Goal: Transaction & Acquisition: Purchase product/service

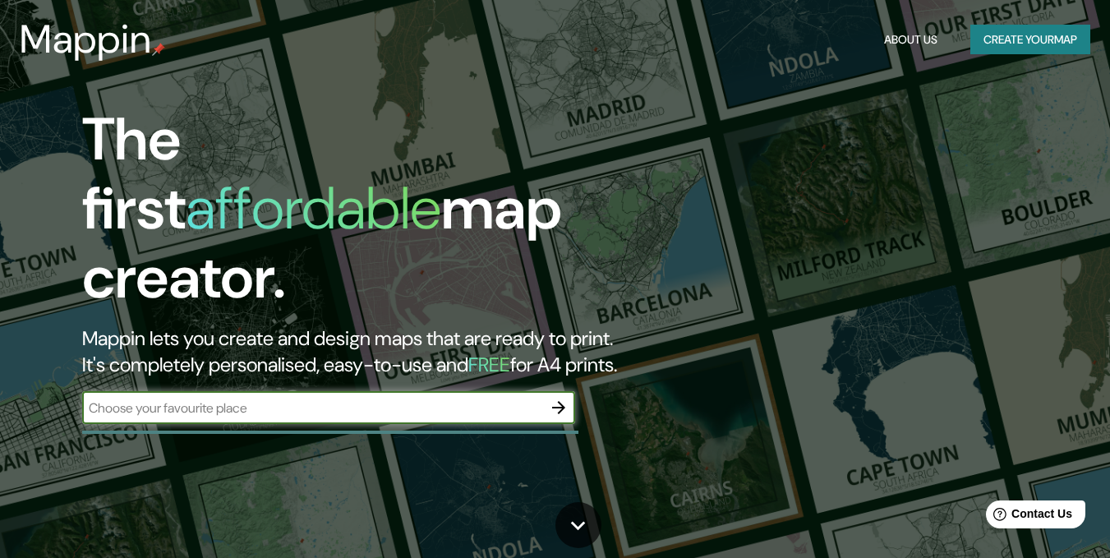
click at [1056, 48] on button "Create your map" at bounding box center [1030, 40] width 120 height 30
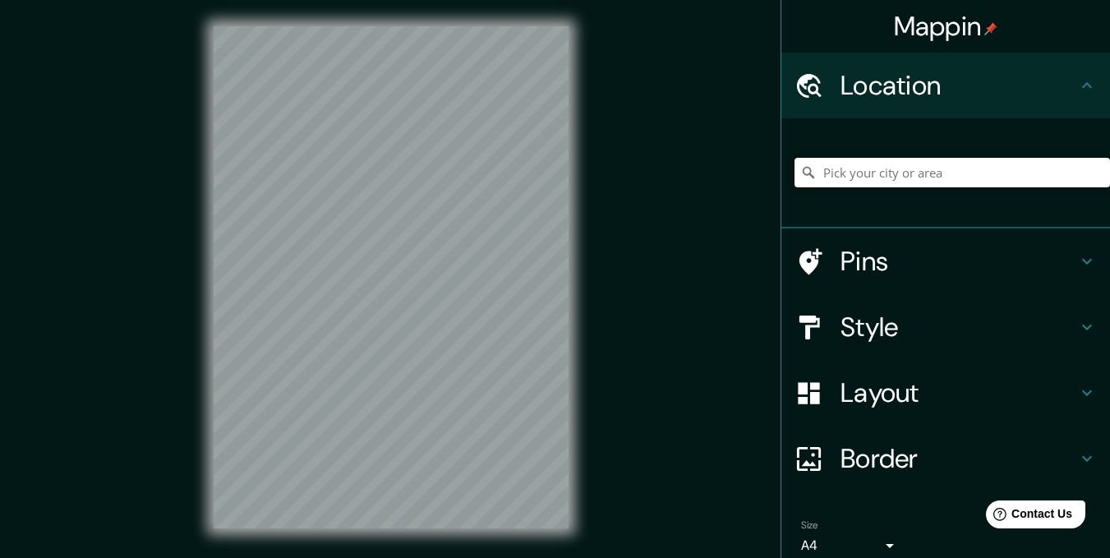
click at [870, 182] on input "Pick your city or area" at bounding box center [951, 173] width 315 height 30
click at [903, 91] on h4 "Location" at bounding box center [958, 85] width 237 height 33
click at [893, 175] on input "Pick your city or area" at bounding box center [951, 173] width 315 height 30
paste input "[ { "elementType": "labels", "stylers": [ { "visibility": "off" } ] }, { "featu…"
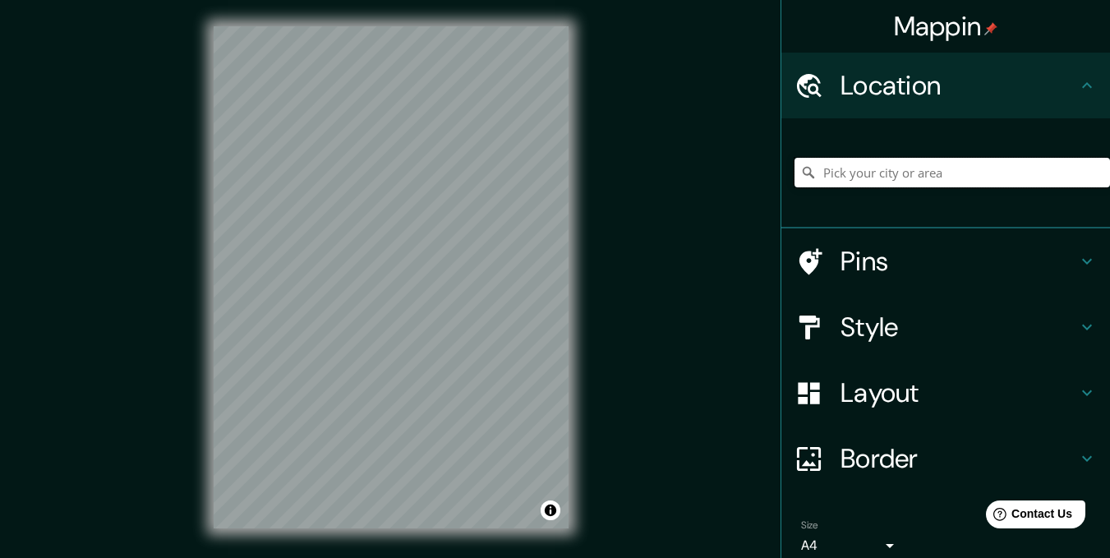
type input "[ { "elementType": "labels", "stylers": [ { "visibility": "off" } ] }, { "featu…"
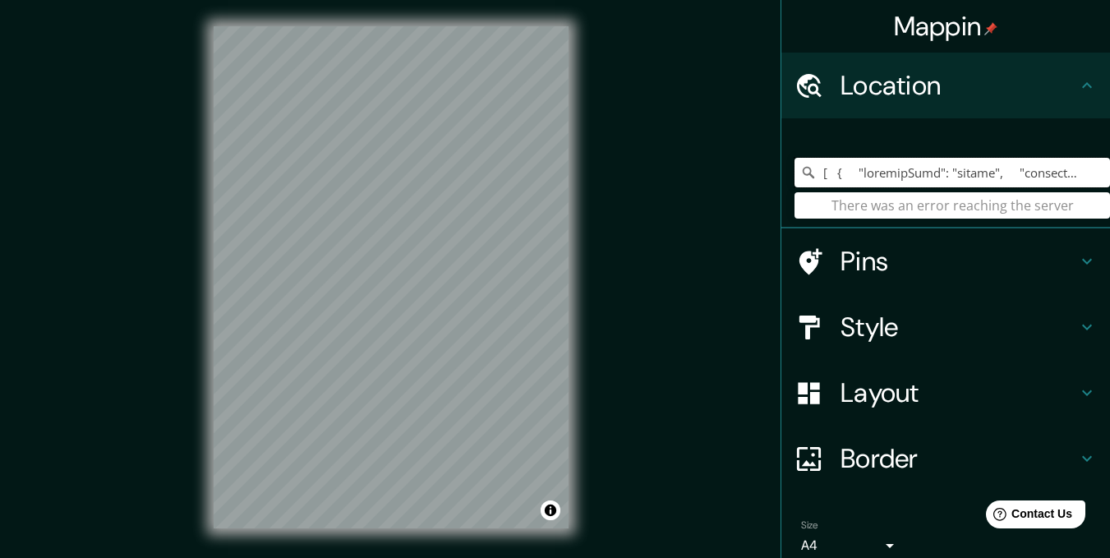
drag, startPoint x: 1083, startPoint y: 181, endPoint x: 661, endPoint y: 171, distance: 421.5
click at [661, 171] on div "Mappin Location There was an error reaching the server Pins Style Layout Border…" at bounding box center [555, 290] width 1110 height 581
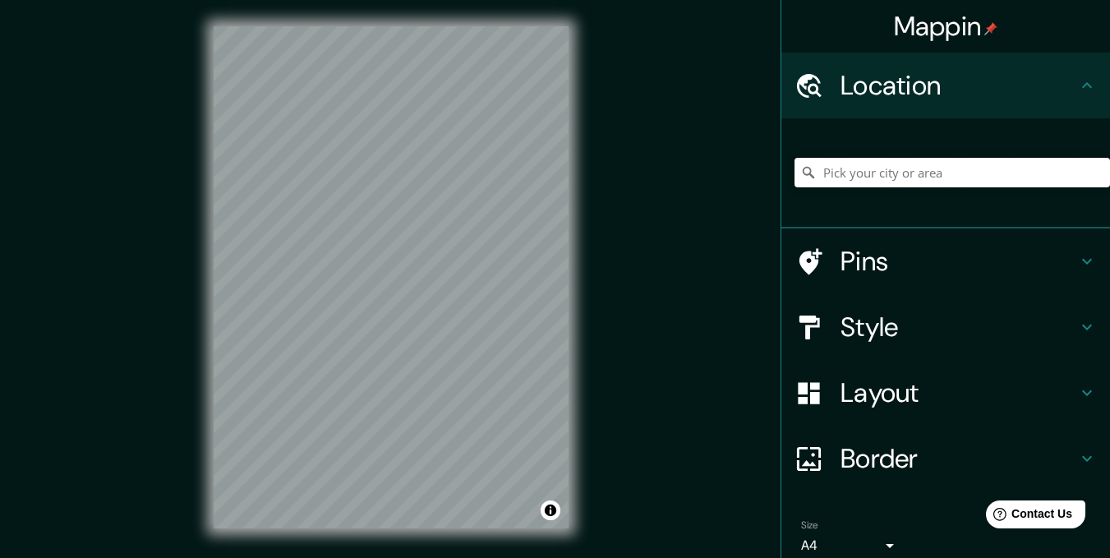
click at [885, 177] on input "Pick your city or area" at bounding box center [951, 173] width 315 height 30
paste input "[STREET_ADDRESS]."
drag, startPoint x: 1056, startPoint y: 181, endPoint x: 1069, endPoint y: 177, distance: 12.8
click at [1057, 180] on input "[STREET_ADDRESS]" at bounding box center [951, 173] width 315 height 30
type input "[STREET_ADDRESS]"
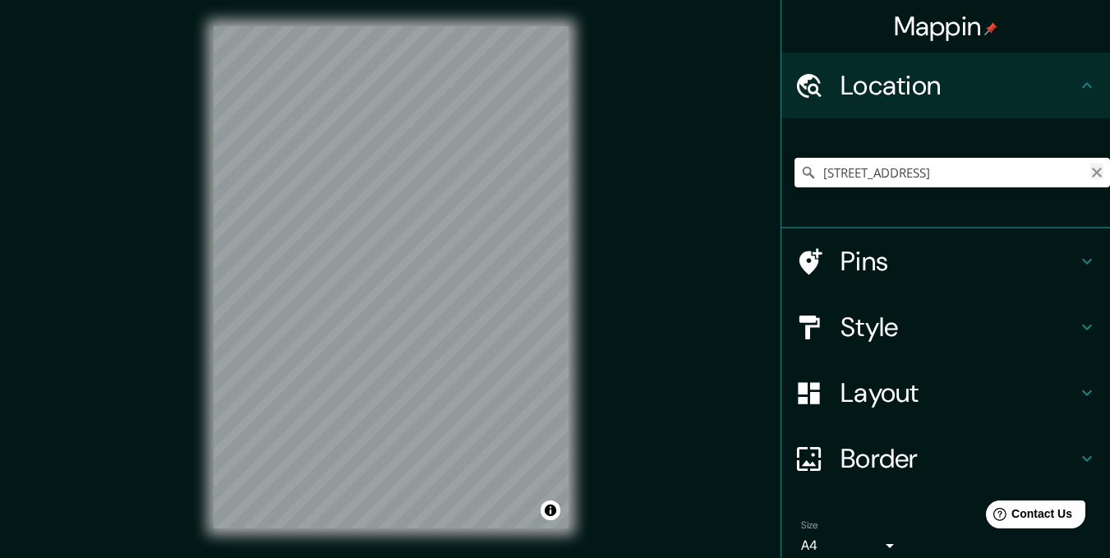
click at [1092, 175] on icon "Clear" at bounding box center [1097, 173] width 10 height 10
click at [969, 174] on input "Pick your city or area" at bounding box center [951, 173] width 315 height 30
paste input "[STREET_ADDRESS]."
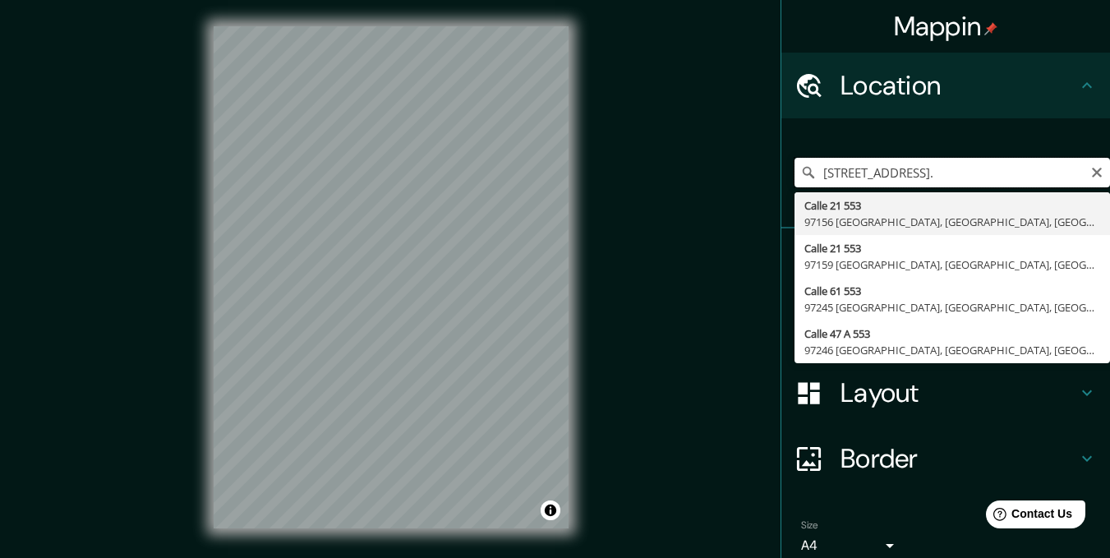
click at [1039, 168] on input "[STREET_ADDRESS]." at bounding box center [951, 173] width 315 height 30
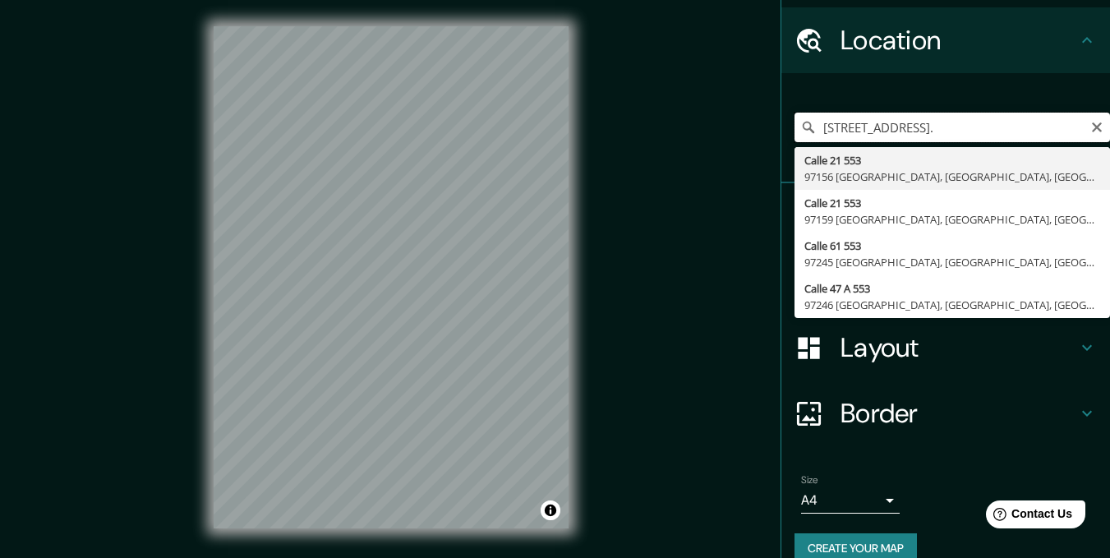
scroll to position [71, 0]
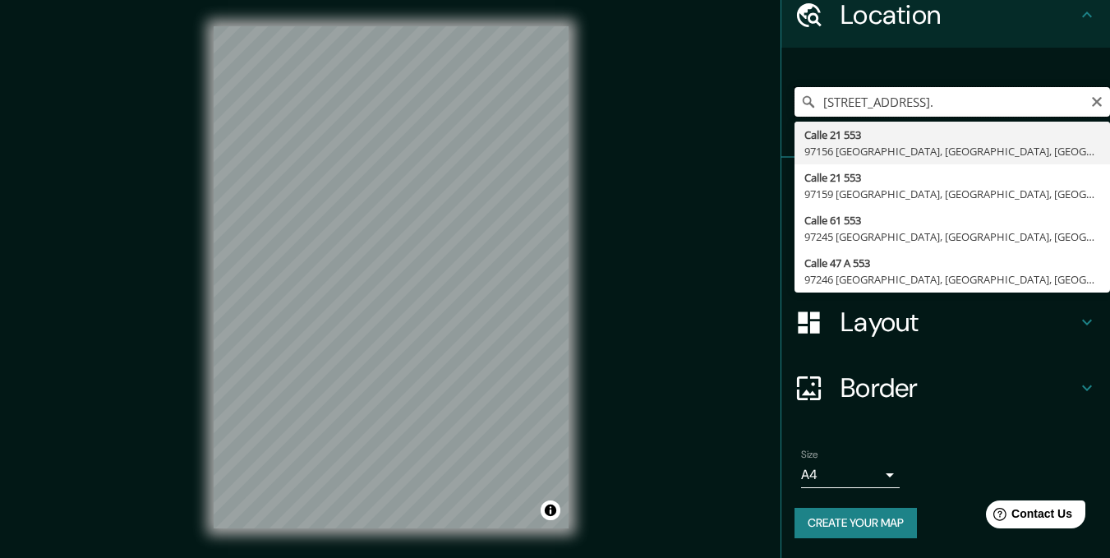
type input "[STREET_ADDRESS]"
